Goal: Task Accomplishment & Management: Use online tool/utility

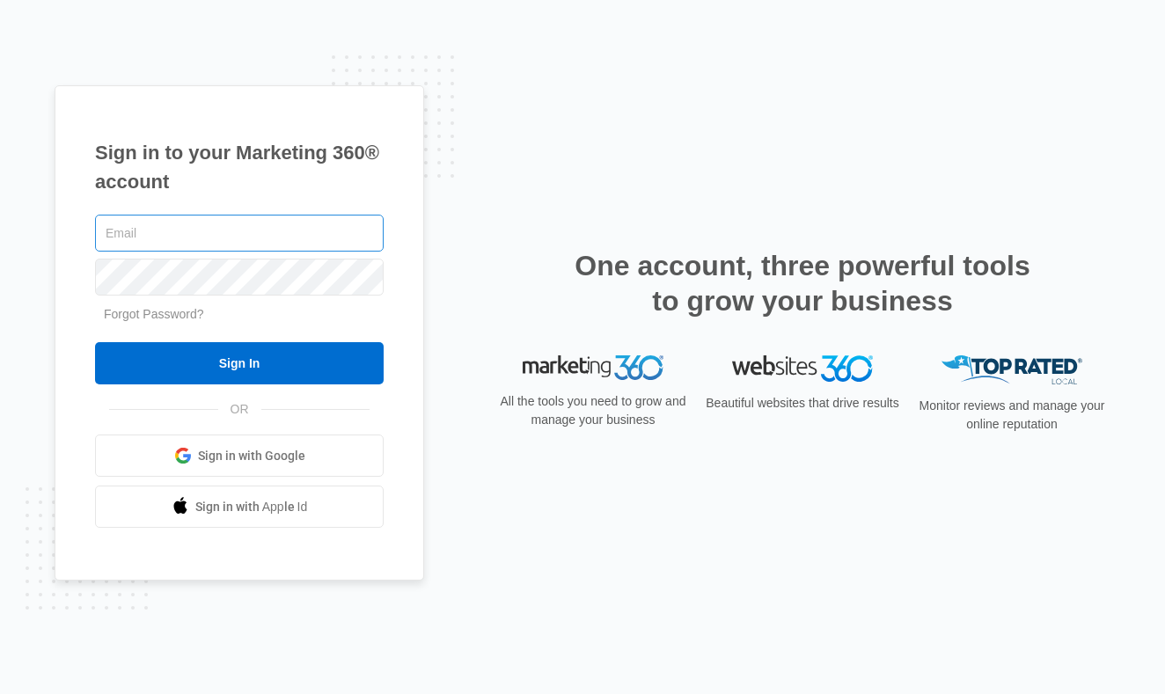
click at [249, 245] on input "text" at bounding box center [239, 233] width 289 height 37
click at [223, 224] on input "text" at bounding box center [239, 233] width 289 height 37
type input "[PERSON_NAME][EMAIL_ADDRESS][PERSON_NAME][DOMAIN_NAME]"
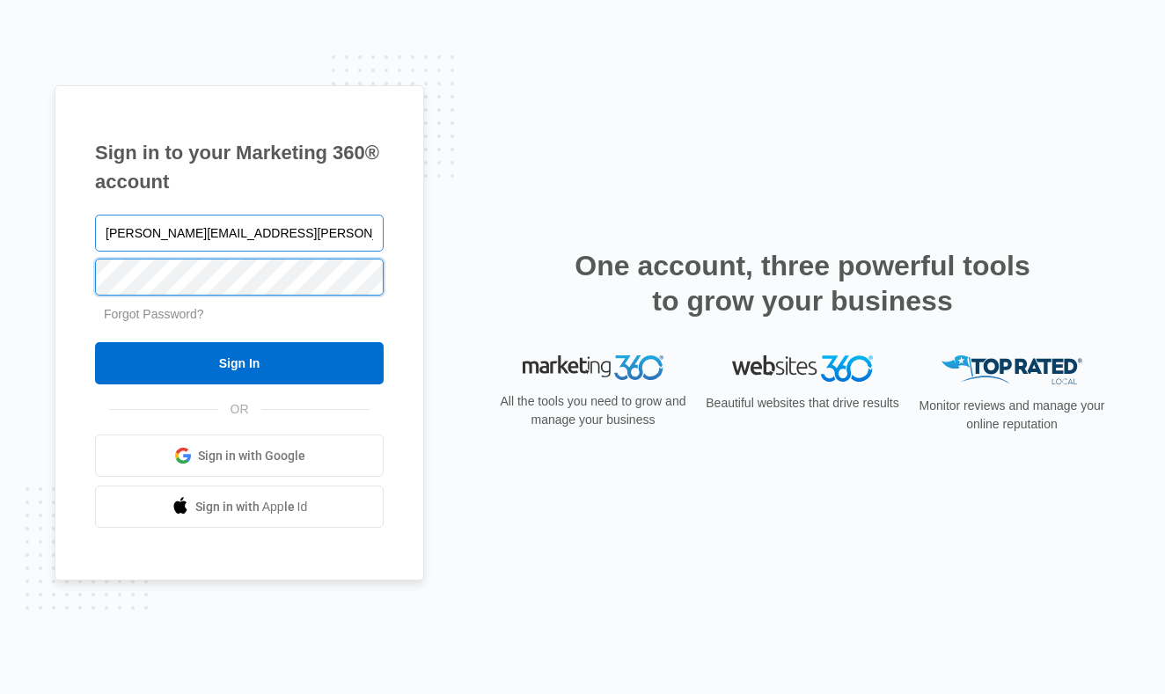
click at [239, 363] on input "Sign In" at bounding box center [239, 363] width 289 height 42
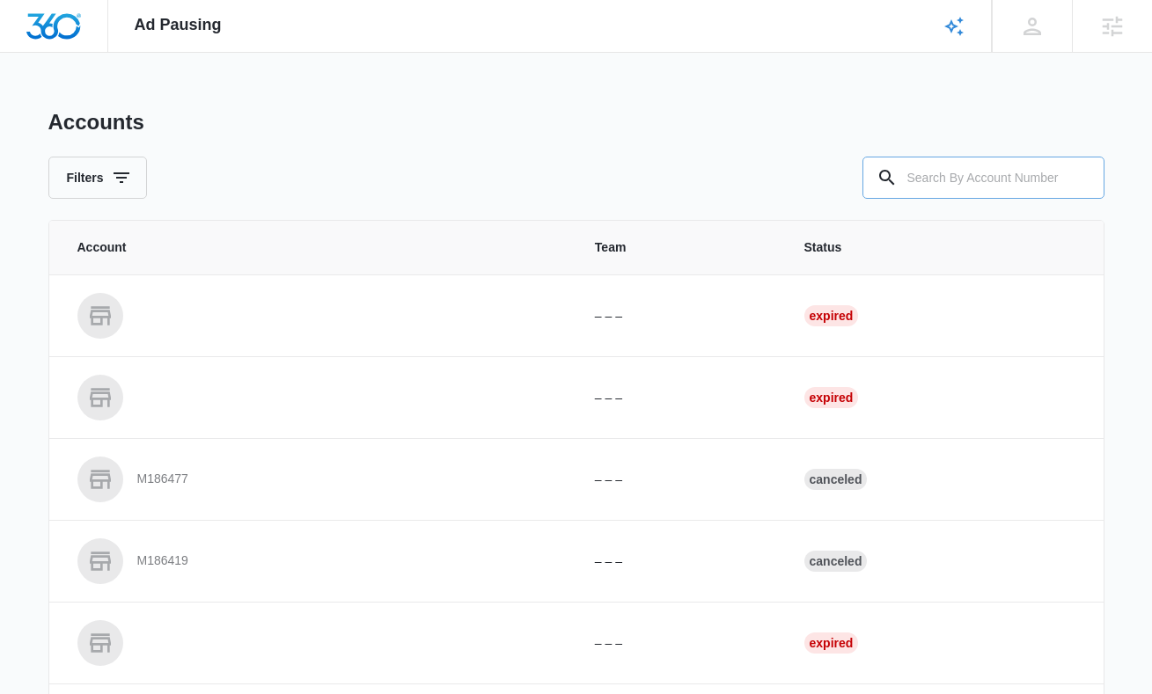
click at [918, 190] on input "text" at bounding box center [983, 178] width 242 height 42
type input "M338501"
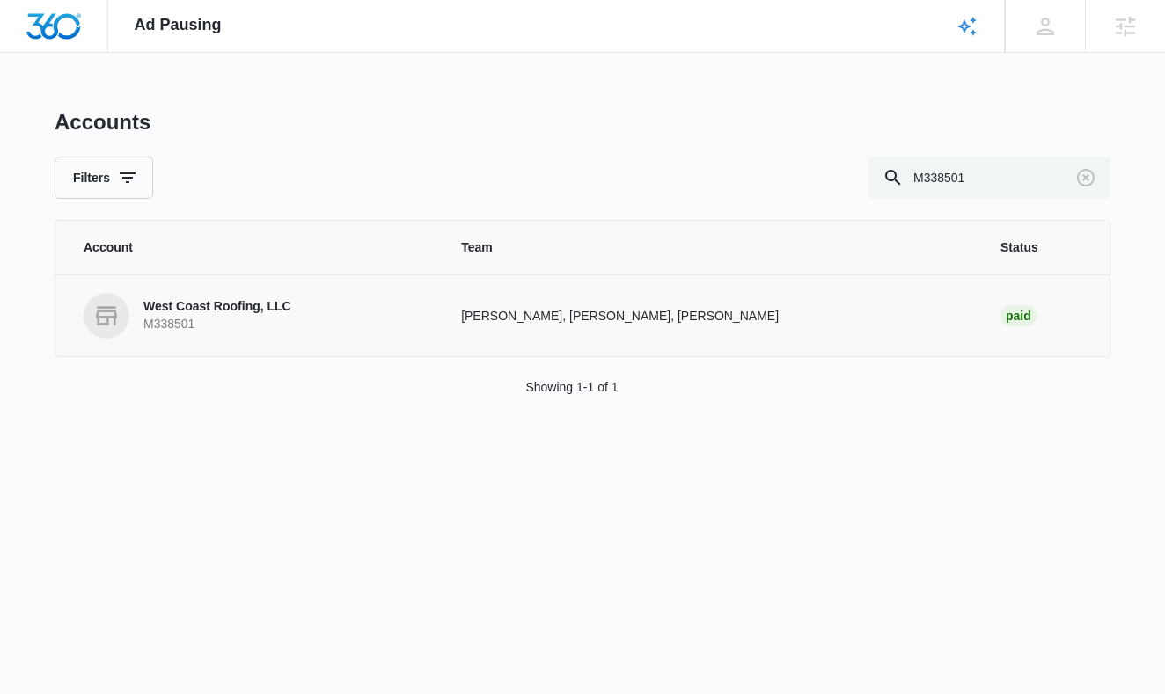
click at [197, 311] on p "West Coast Roofing, LLC" at bounding box center [217, 307] width 148 height 18
